Goal: Use online tool/utility: Use online tool/utility

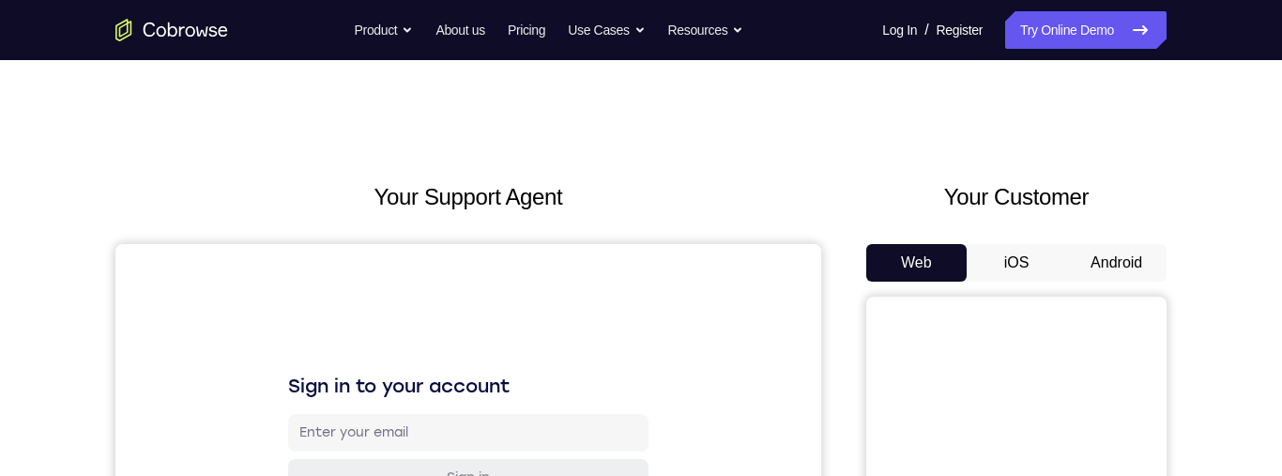
click at [1040, 253] on button "iOS" at bounding box center [1016, 263] width 100 height 38
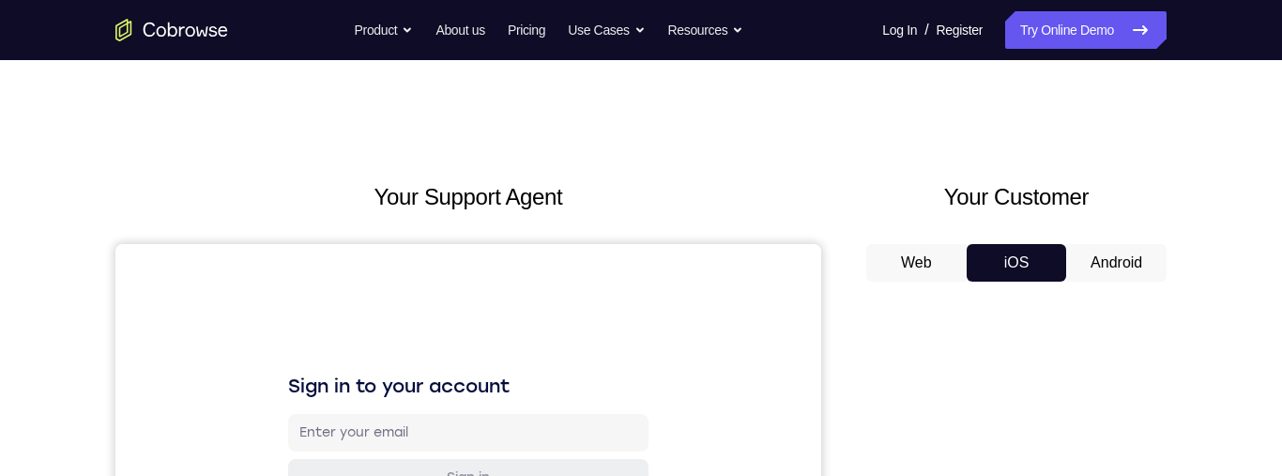
click at [1117, 268] on button "Android" at bounding box center [1116, 263] width 100 height 38
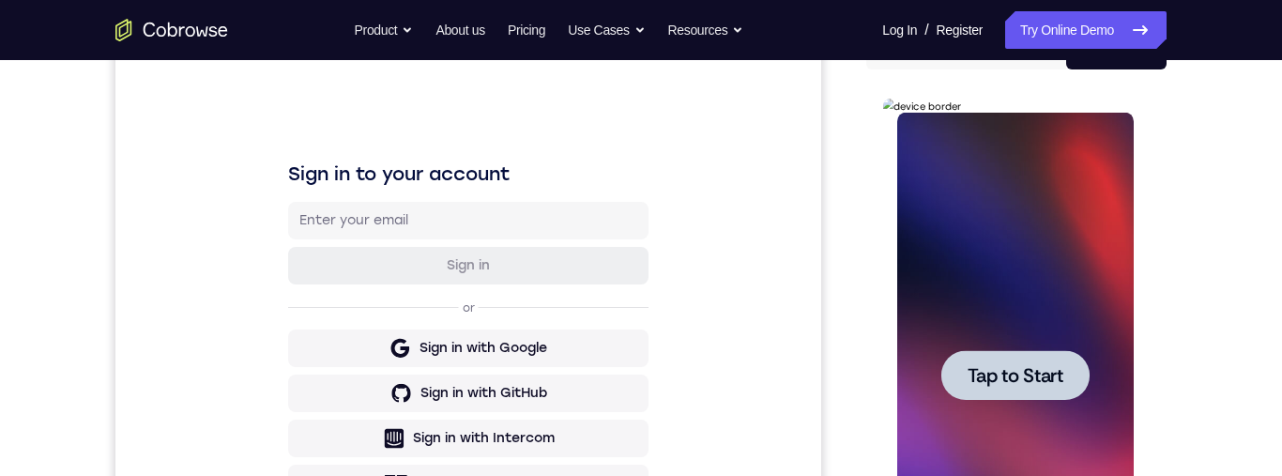
click at [1044, 378] on span "Tap to Start" at bounding box center [1014, 375] width 96 height 19
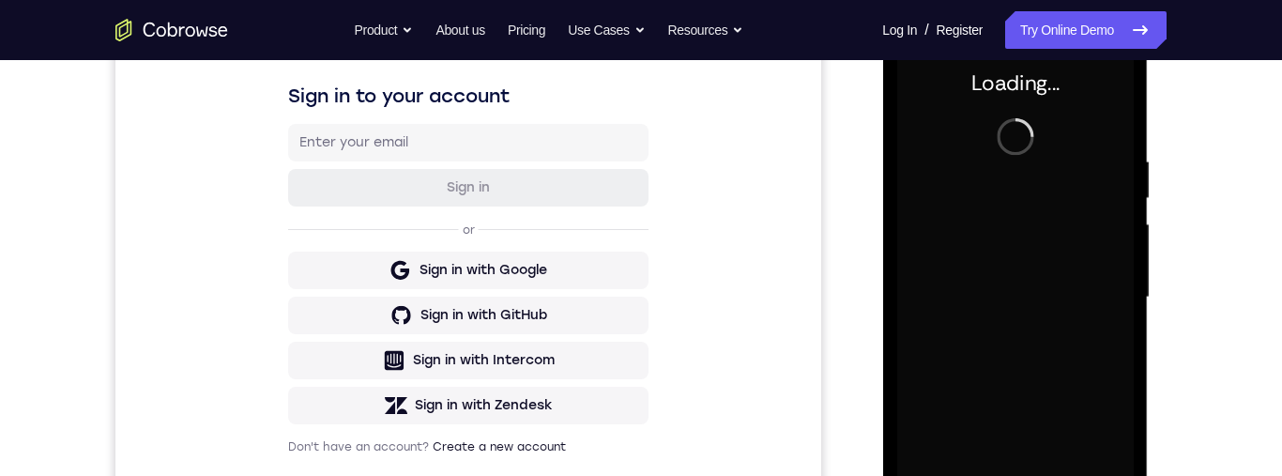
scroll to position [267, 0]
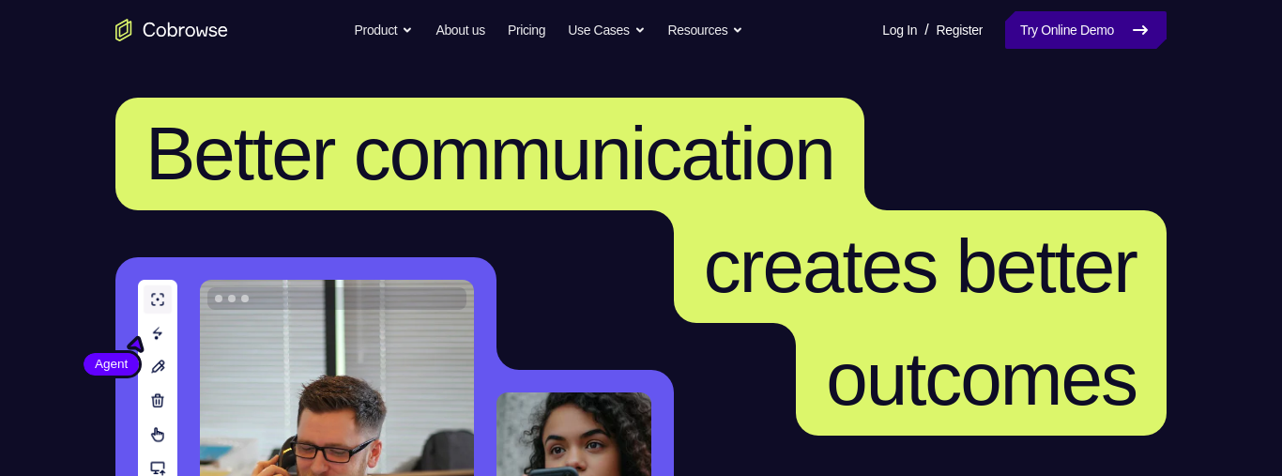
click at [1061, 29] on link "Try Online Demo" at bounding box center [1085, 30] width 161 height 38
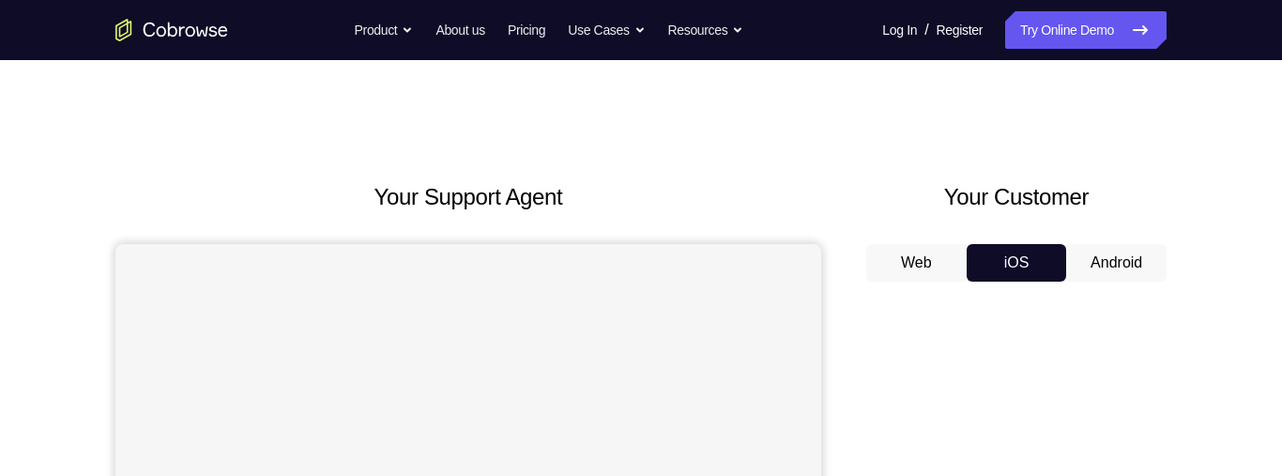
click at [1119, 264] on button "Android" at bounding box center [1116, 263] width 100 height 38
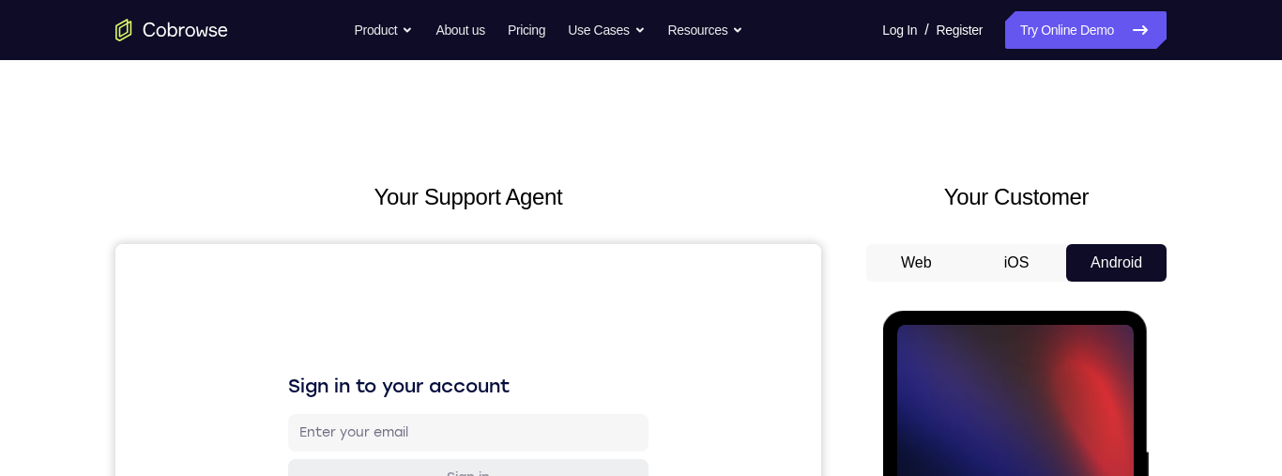
scroll to position [208, 0]
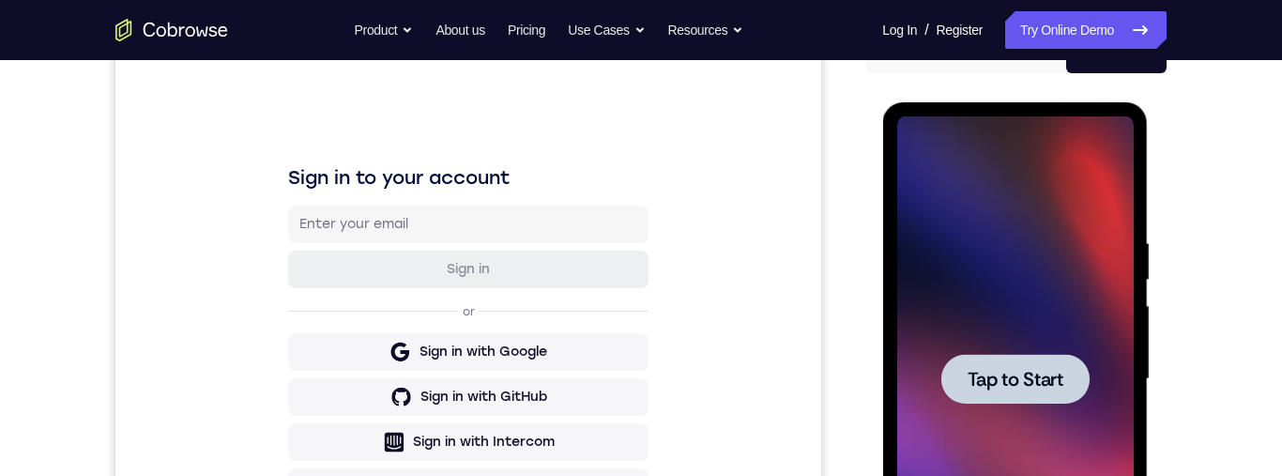
click at [1044, 371] on span "Tap to Start" at bounding box center [1014, 379] width 96 height 19
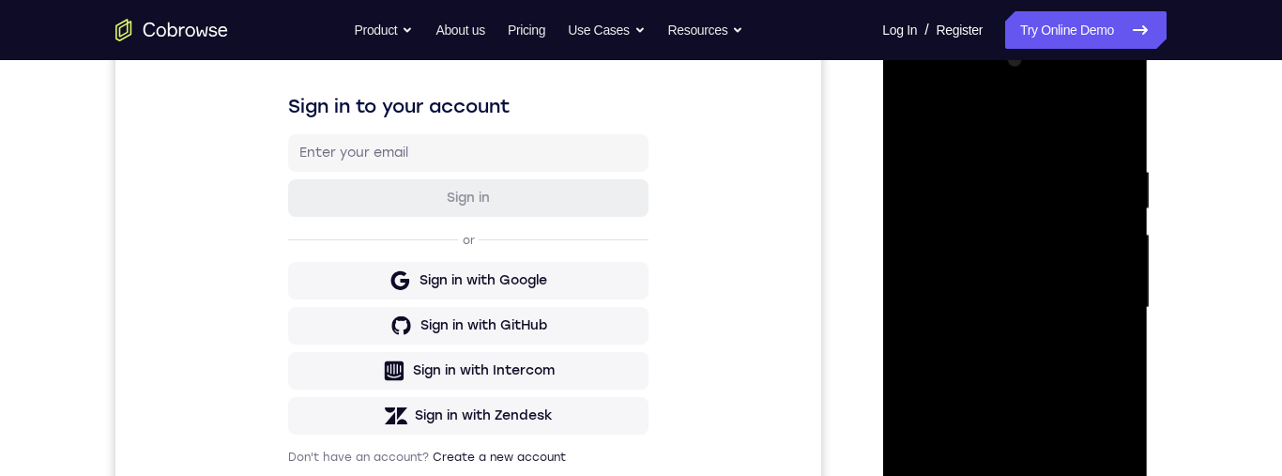
scroll to position [426, 0]
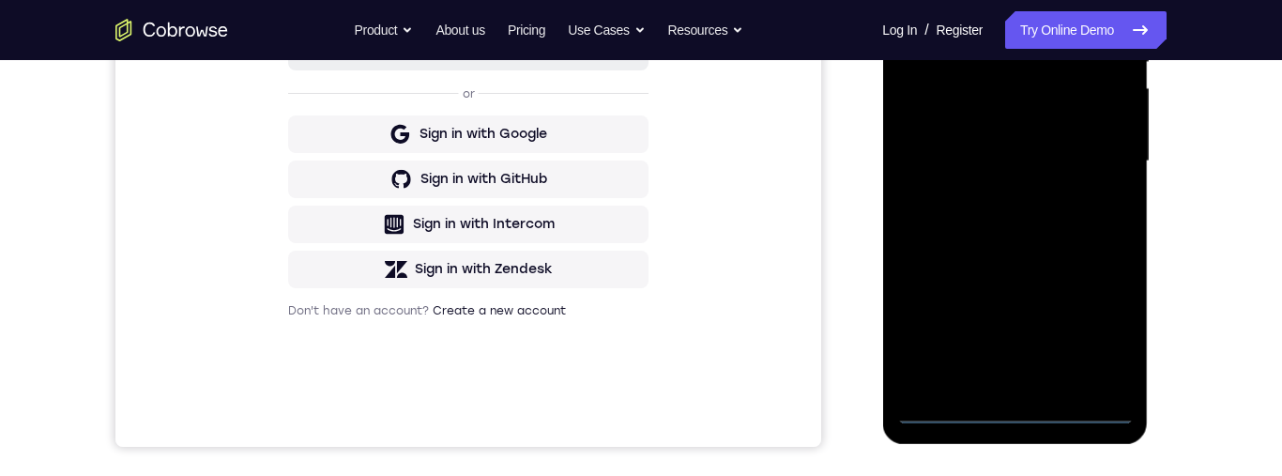
click at [1096, 350] on div at bounding box center [1014, 161] width 236 height 525
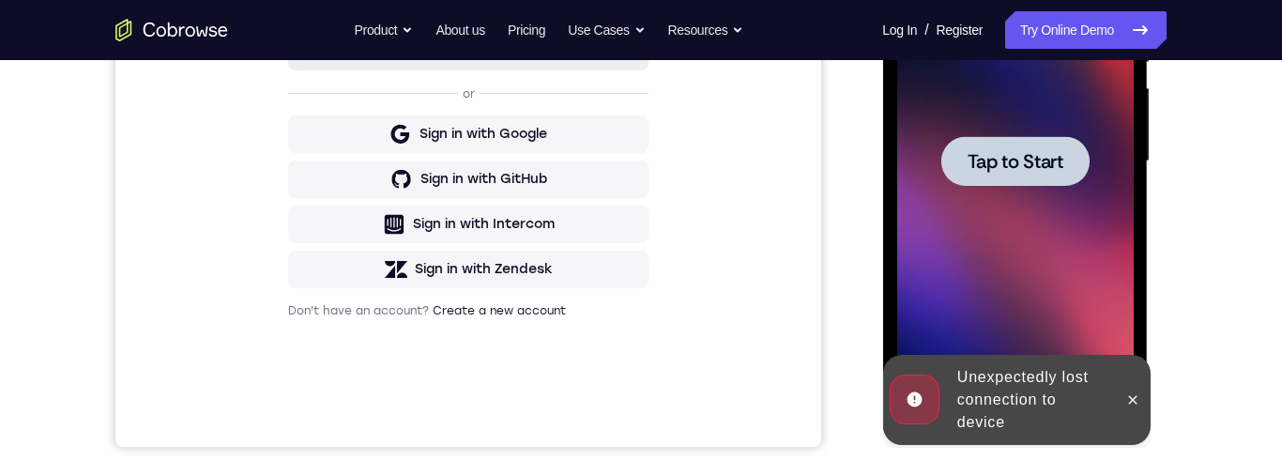
drag, startPoint x: 1096, startPoint y: 350, endPoint x: 918, endPoint y: 301, distance: 184.8
click at [918, 301] on div at bounding box center [1014, 161] width 236 height 525
